Goal: Information Seeking & Learning: Check status

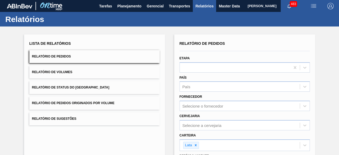
scroll to position [78, 0]
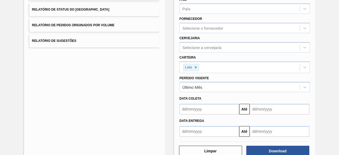
click at [196, 110] on input "text" at bounding box center [210, 109] width 60 height 11
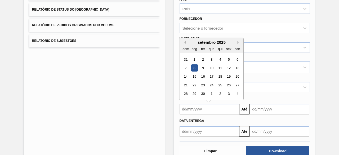
click at [185, 41] on button "Previous Month" at bounding box center [185, 43] width 4 height 4
click at [194, 68] on div "4" at bounding box center [194, 67] width 7 height 7
type input "[DATE]"
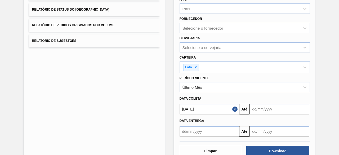
click at [256, 109] on input "text" at bounding box center [280, 109] width 60 height 11
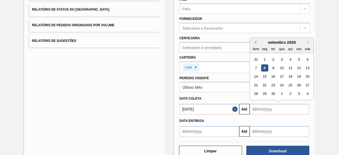
click at [255, 41] on button "Previous Month" at bounding box center [255, 43] width 4 height 4
click at [266, 68] on div "4" at bounding box center [264, 67] width 7 height 7
type input "[DATE]"
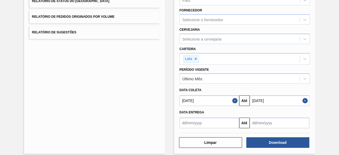
scroll to position [91, 0]
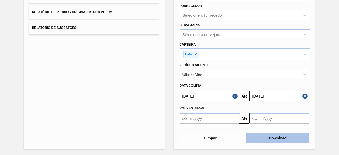
click at [264, 141] on button "Download" at bounding box center [278, 138] width 63 height 11
click at [273, 136] on button "Download" at bounding box center [278, 138] width 63 height 11
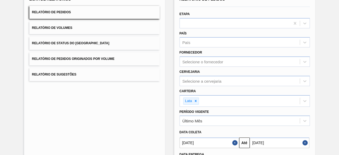
scroll to position [38, 0]
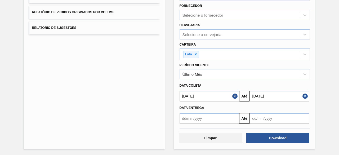
click at [232, 138] on button "Limpar" at bounding box center [210, 138] width 63 height 11
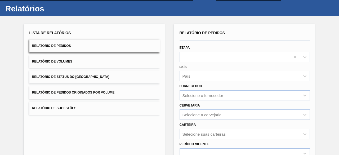
scroll to position [10, 0]
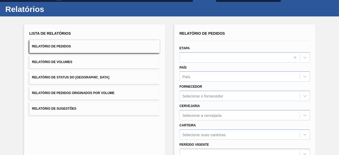
click at [109, 48] on button "Relatório de Pedidos" at bounding box center [94, 46] width 130 height 13
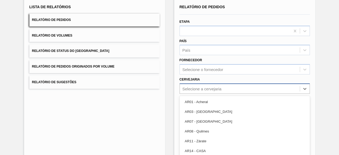
scroll to position [59, 0]
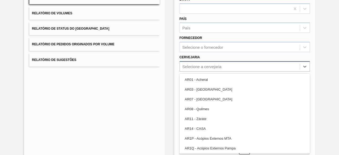
click at [217, 72] on div "option AR03 - Corrientes focused, 2 of 92. 92 results available. Use Up and Dow…" at bounding box center [245, 66] width 130 height 10
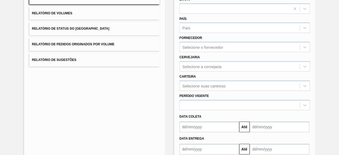
click at [154, 97] on div "Lista de Relatórios Relatório de Pedidos Relatório de Volumes Relatório de Stat…" at bounding box center [94, 78] width 141 height 204
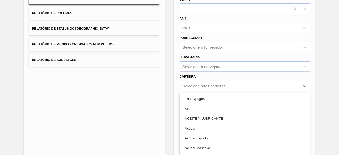
scroll to position [78, 0]
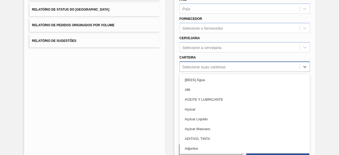
click at [198, 72] on div "option Lata, selected. option [BEES] Água focused, 1 of 101. 101 results availa…" at bounding box center [245, 67] width 130 height 10
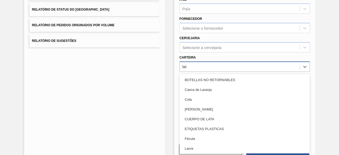
type input "lata"
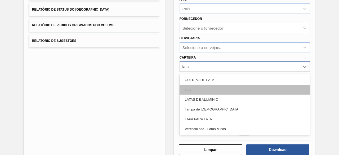
click at [204, 86] on div "Lata" at bounding box center [245, 90] width 130 height 10
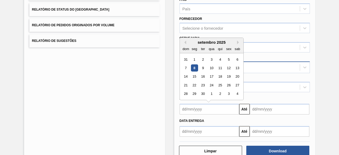
click at [204, 107] on input "text" at bounding box center [210, 109] width 60 height 11
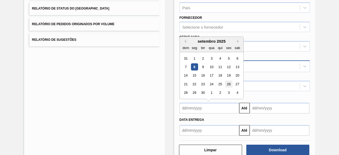
scroll to position [80, 0]
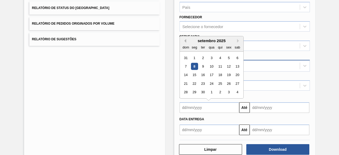
click at [185, 40] on button "Previous Month" at bounding box center [185, 41] width 4 height 4
click at [194, 64] on div "4" at bounding box center [194, 66] width 7 height 7
type input "[DATE]"
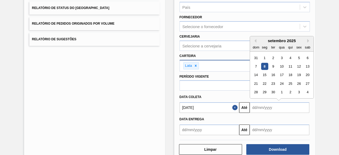
click at [259, 108] on input "text" at bounding box center [280, 107] width 60 height 11
click at [254, 41] on button "Previous Month" at bounding box center [255, 41] width 4 height 4
click at [266, 67] on div "4" at bounding box center [264, 66] width 7 height 7
type input "[DATE]"
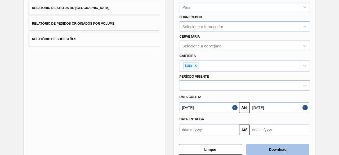
click at [281, 148] on button "Download" at bounding box center [278, 149] width 63 height 11
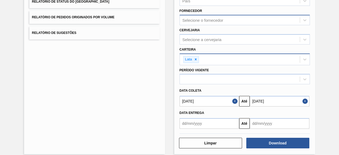
scroll to position [91, 0]
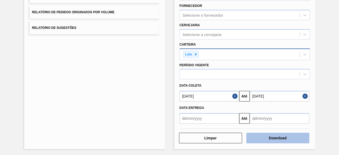
click at [281, 140] on button "Download" at bounding box center [278, 138] width 63 height 11
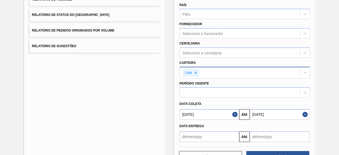
scroll to position [64, 0]
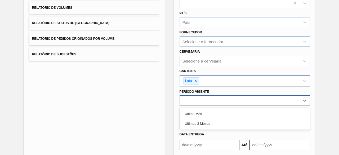
click at [268, 104] on div at bounding box center [240, 101] width 120 height 8
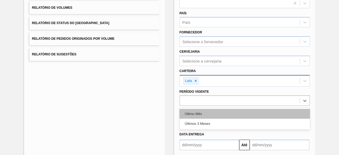
click at [236, 116] on div "Último Mês" at bounding box center [245, 114] width 130 height 10
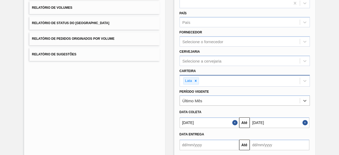
scroll to position [91, 0]
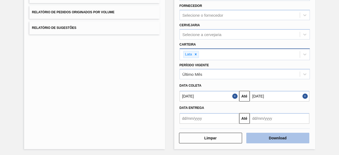
click at [286, 134] on button "Download" at bounding box center [278, 138] width 63 height 11
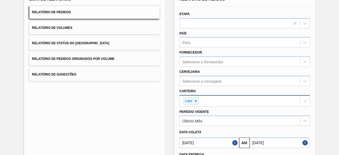
scroll to position [0, 0]
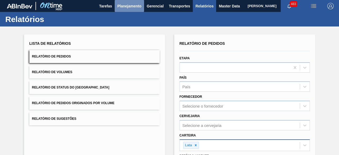
click at [133, 8] on span "Planejamento" at bounding box center [129, 6] width 24 height 6
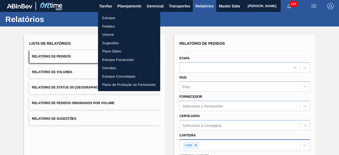
drag, startPoint x: 115, startPoint y: 17, endPoint x: 184, endPoint y: 2, distance: 71.1
click at [115, 17] on li "Estoque" at bounding box center [129, 18] width 62 height 8
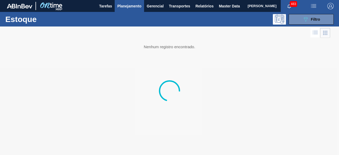
click at [307, 20] on icon at bounding box center [306, 19] width 4 height 5
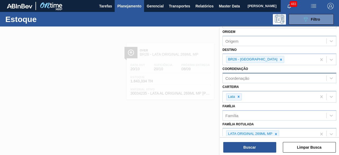
scroll to position [53, 0]
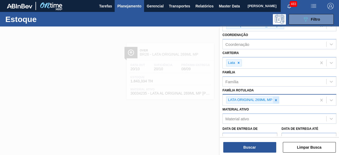
click at [275, 100] on icon at bounding box center [277, 100] width 4 height 4
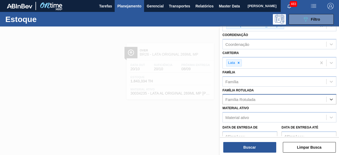
paste Rotulada "30034234"
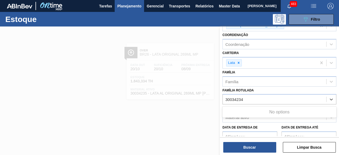
type Rotulada "30034234"
click at [191, 115] on div at bounding box center [169, 104] width 339 height 155
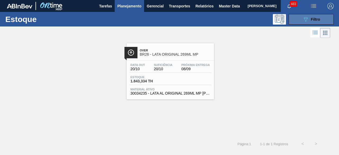
click at [314, 19] on span "Filtro" at bounding box center [315, 19] width 9 height 4
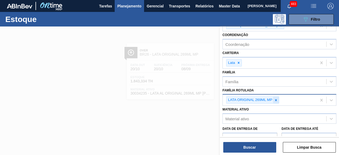
click at [277, 100] on icon at bounding box center [277, 100] width 4 height 4
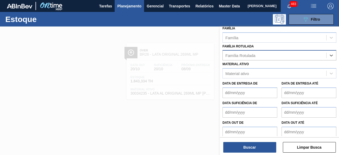
scroll to position [99, 0]
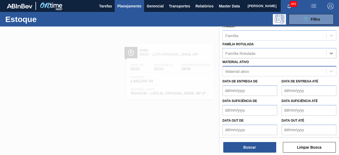
click at [266, 71] on div "Material ativo" at bounding box center [275, 72] width 104 height 8
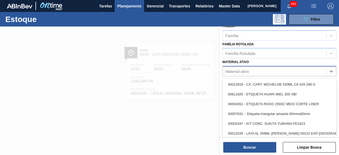
paste ativo "30034234"
type ativo "30034234"
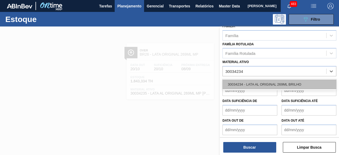
click at [266, 80] on div "30034234 - LATA AL ORIGINAL 269ML BRILHO" at bounding box center [280, 85] width 114 height 10
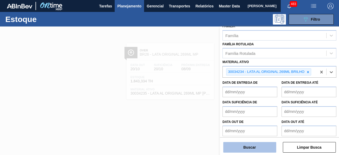
click at [265, 149] on button "Buscar" at bounding box center [250, 147] width 53 height 11
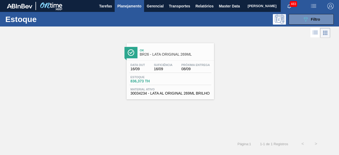
click at [191, 65] on span "Próxima Entrega" at bounding box center [196, 64] width 29 height 3
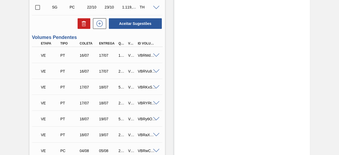
scroll to position [292, 0]
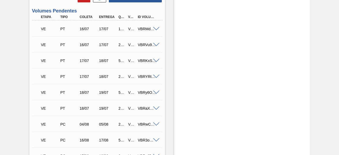
click at [155, 125] on span at bounding box center [156, 125] width 6 height 4
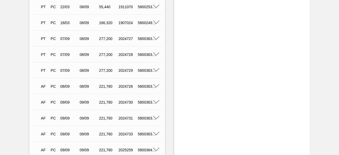
scroll to position [1087, 0]
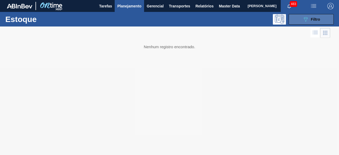
click at [301, 19] on button "089F7B8B-B2A5-4AFE-B5C0-19BA573D28AC Filtro" at bounding box center [311, 19] width 45 height 11
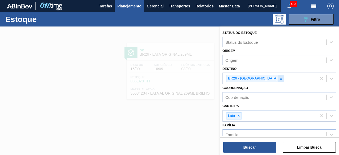
click at [280, 78] on icon at bounding box center [282, 79] width 4 height 4
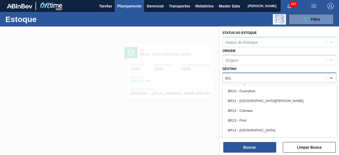
type input "br19"
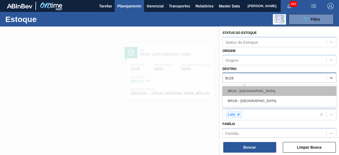
click at [263, 89] on div "BR19 - [GEOGRAPHIC_DATA]" at bounding box center [280, 91] width 114 height 10
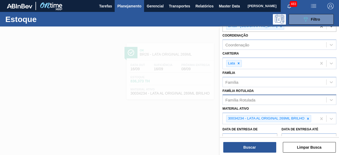
scroll to position [53, 0]
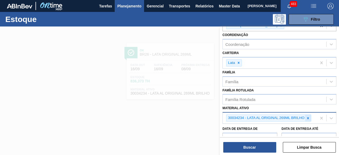
click at [309, 118] on icon at bounding box center [309, 118] width 4 height 4
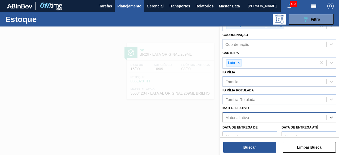
paste ativo "30017996"
type ativo "30017996"
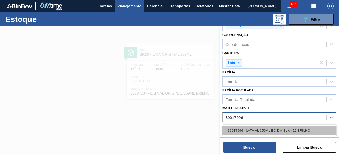
click at [287, 127] on div "30017996 - LATA AL 350ML BC DM SLK 429 BRILHO" at bounding box center [280, 131] width 114 height 10
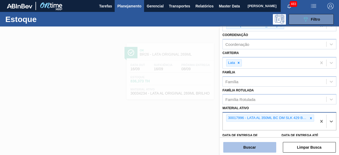
click at [264, 143] on button "Buscar" at bounding box center [250, 147] width 53 height 11
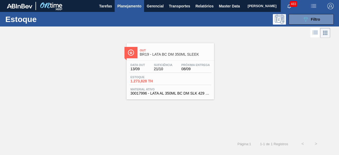
click at [156, 78] on span "Estoque" at bounding box center [149, 77] width 37 height 3
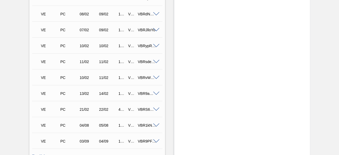
scroll to position [902, 0]
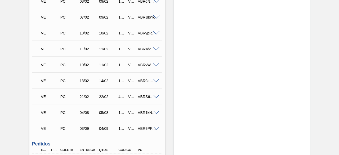
click at [155, 115] on span at bounding box center [156, 113] width 6 height 4
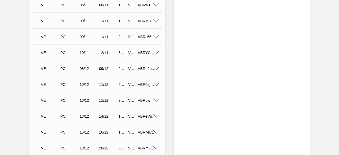
scroll to position [508, 0]
